Goal: Information Seeking & Learning: Learn about a topic

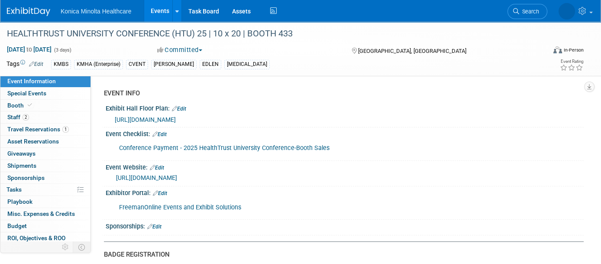
click at [160, 10] on link "Events" at bounding box center [160, 11] width 32 height 22
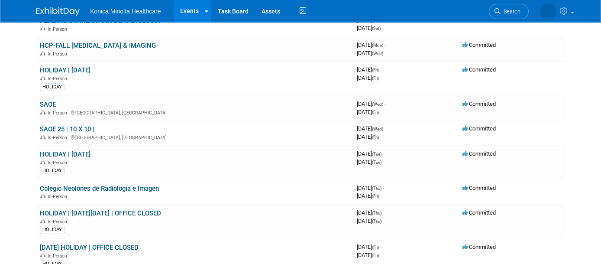
scroll to position [541, 0]
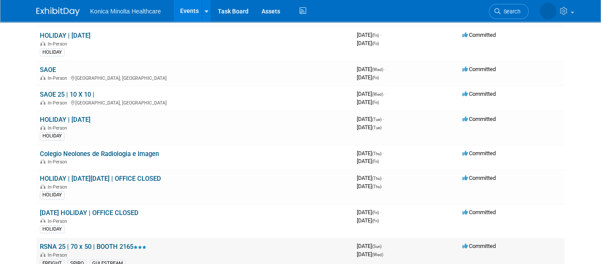
click at [113, 242] on link "RSNA 25 | 70 x 50 | BOOTH 2165" at bounding box center [93, 246] width 106 height 8
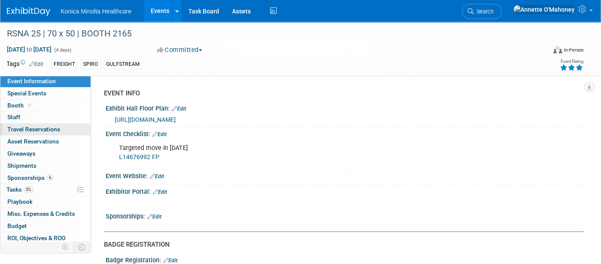
click at [35, 129] on span "Travel Reservations 0" at bounding box center [33, 129] width 53 height 7
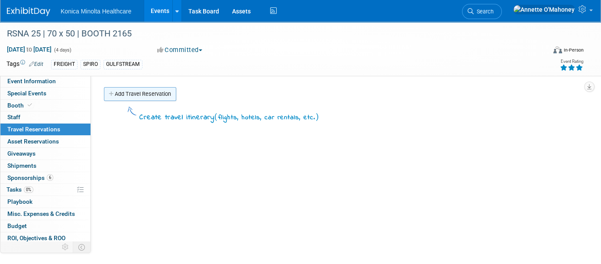
click at [141, 92] on link "Add Travel Reservation" at bounding box center [140, 94] width 72 height 14
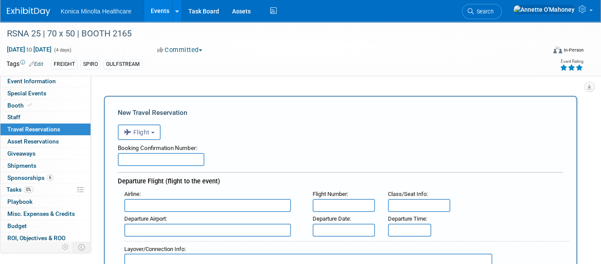
drag, startPoint x: 17, startPoint y: 77, endPoint x: 145, endPoint y: 84, distance: 127.9
click at [17, 77] on link "Event Information" at bounding box center [45, 81] width 90 height 12
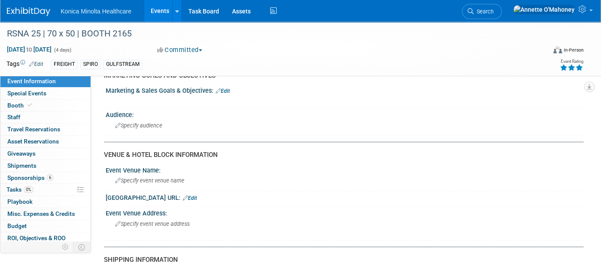
scroll to position [757, 0]
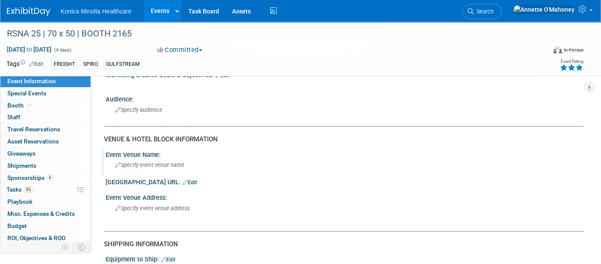
click at [153, 161] on span "Specify event venue name" at bounding box center [149, 164] width 69 height 6
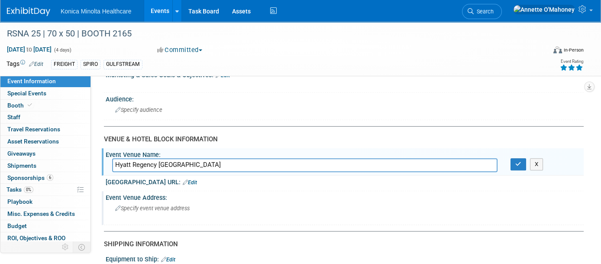
type input "Hyatt Regency Chicago"
click at [176, 206] on div "Specify event venue address" at bounding box center [205, 211] width 186 height 20
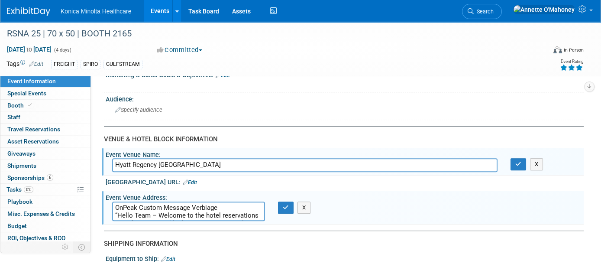
scroll to position [777, 0]
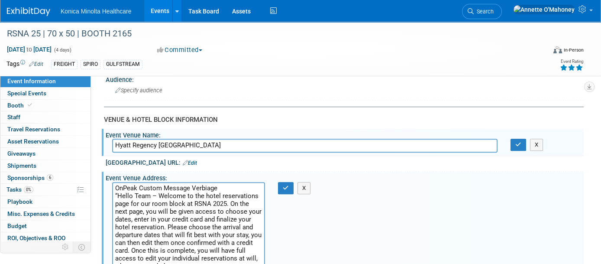
click at [114, 182] on textarea "OnPeak Custom Message Verbiage “Hello Team – Welcome to the hotel reservations …" at bounding box center [188, 227] width 153 height 90
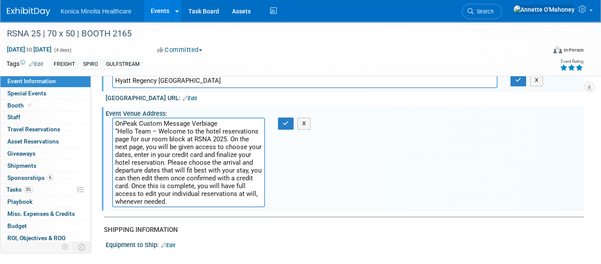
scroll to position [885, 0]
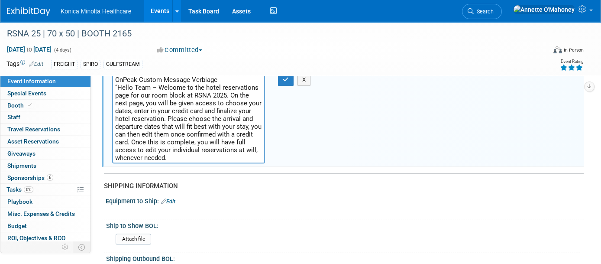
type textarea "OnPeak Custom Message Verbiage “Hello Team – Welcome to the hotel reservations …"
click at [348, 140] on div "Event Venue Address: OnPeak Custom Message Verbiage “Hello Team – Welcome to th…" at bounding box center [343, 114] width 482 height 103
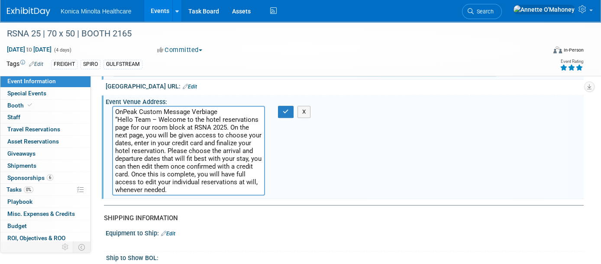
scroll to position [831, 0]
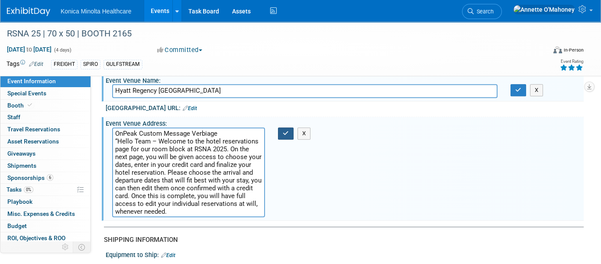
click at [287, 130] on icon "button" at bounding box center [286, 133] width 6 height 6
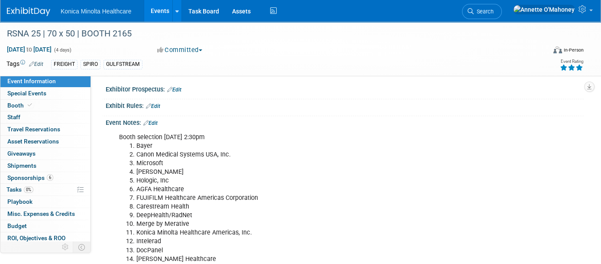
scroll to position [290, 0]
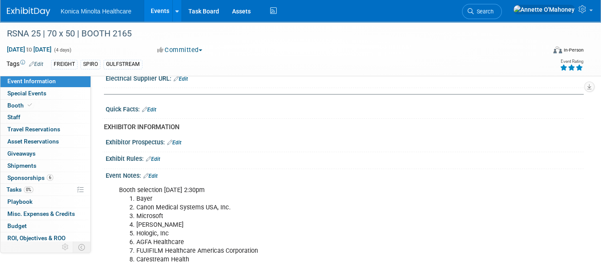
click at [158, 173] on link "Edit" at bounding box center [150, 176] width 14 height 6
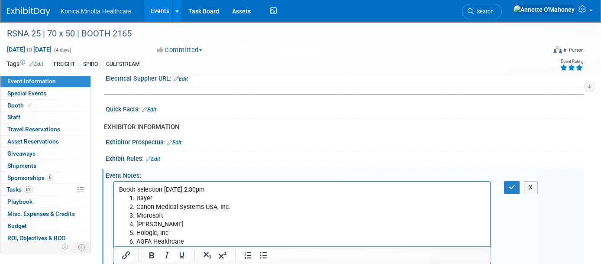
scroll to position [0, 0]
click at [528, 181] on button "X" at bounding box center [531, 187] width 14 height 13
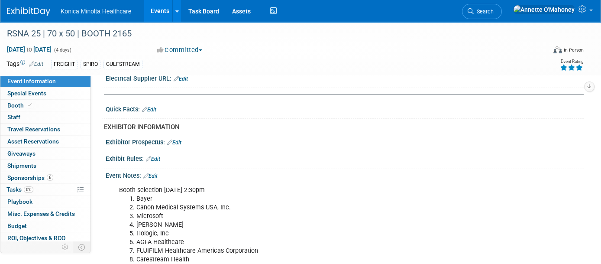
click at [154, 169] on div "Event Notes: Edit" at bounding box center [345, 174] width 478 height 11
click at [155, 173] on link "Edit" at bounding box center [150, 176] width 14 height 6
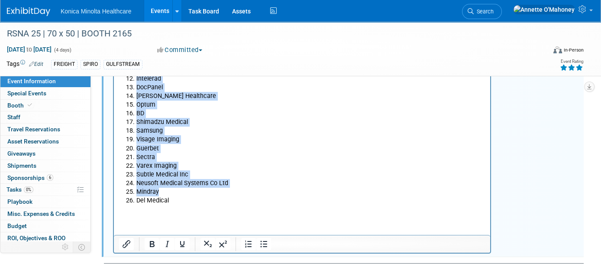
scroll to position [508, 0]
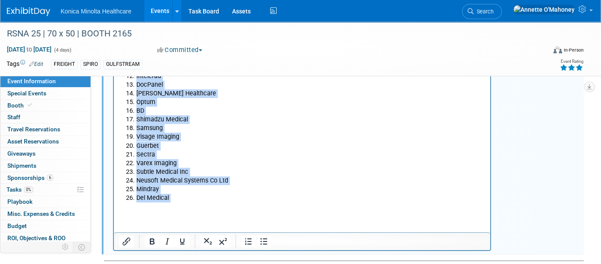
drag, startPoint x: 120, startPoint y: -26, endPoint x: 224, endPoint y: 227, distance: 273.5
click at [224, 211] on html "Booth selection Tuesday 11/19 2:30pm Bayer Canon Medical Systems USA, Inc. Micr…" at bounding box center [302, 88] width 376 height 247
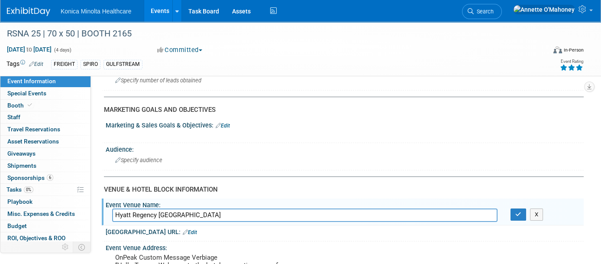
click at [158, 10] on link "Events" at bounding box center [160, 11] width 32 height 22
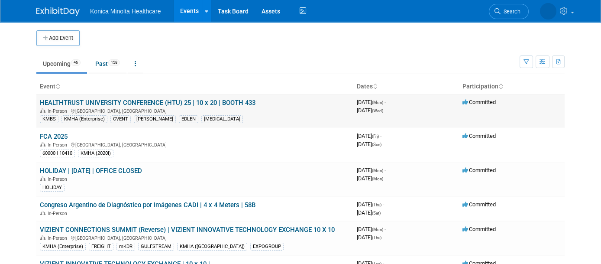
click at [209, 103] on link "HEALTHTRUST UNIVERSITY CONFERENCE (HTU) 25 | 10 x 20 | BOOTH 433" at bounding box center [148, 103] width 216 height 8
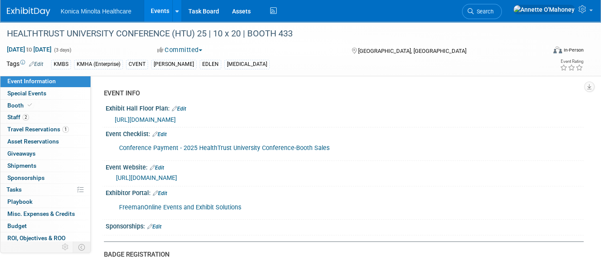
click at [177, 175] on link "[URL][DOMAIN_NAME]" at bounding box center [146, 177] width 61 height 7
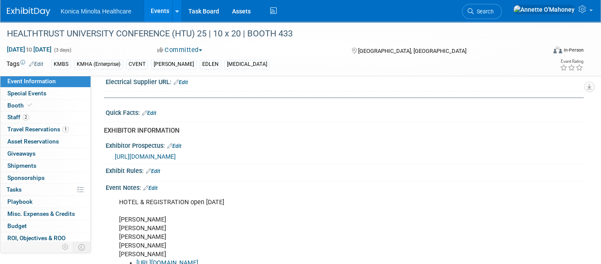
scroll to position [325, 0]
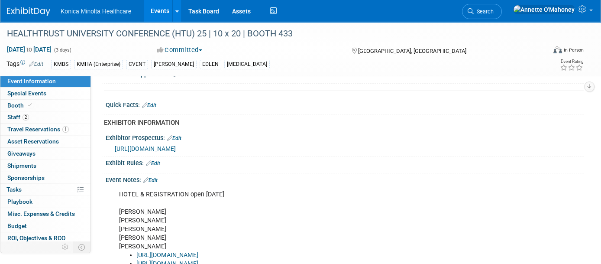
click at [176, 152] on span "[URL][DOMAIN_NAME]" at bounding box center [145, 148] width 61 height 7
